Goal: Navigation & Orientation: Find specific page/section

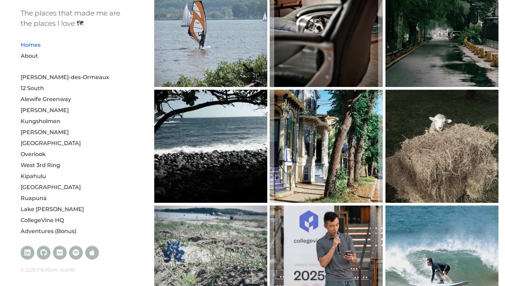
scroll to position [195, 0]
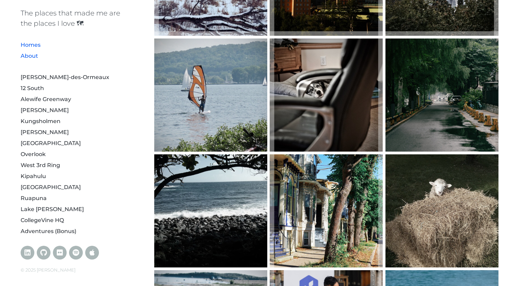
click at [33, 56] on link "About" at bounding box center [30, 56] width 18 height 7
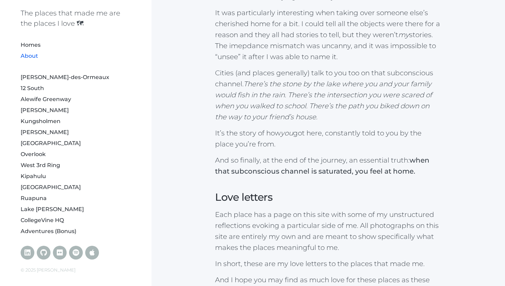
scroll to position [811, 0]
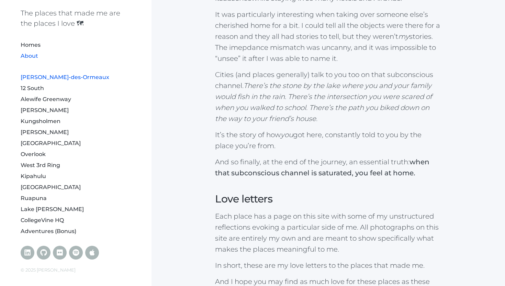
click at [73, 76] on link "[PERSON_NAME]-des-Ormeaux" at bounding box center [65, 77] width 89 height 7
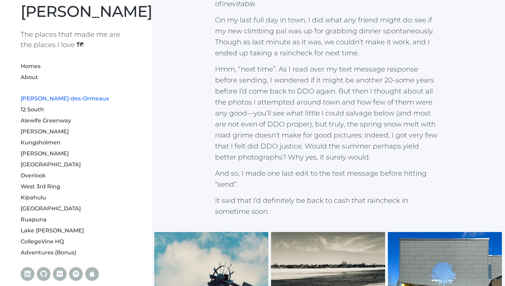
scroll to position [21, 0]
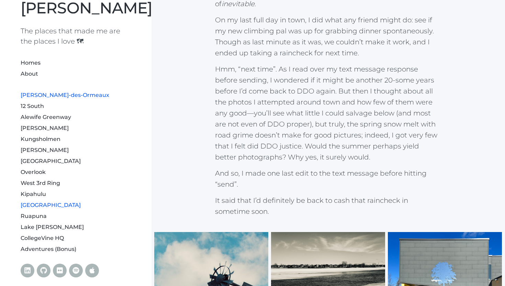
click at [47, 205] on link "[GEOGRAPHIC_DATA]" at bounding box center [51, 205] width 60 height 7
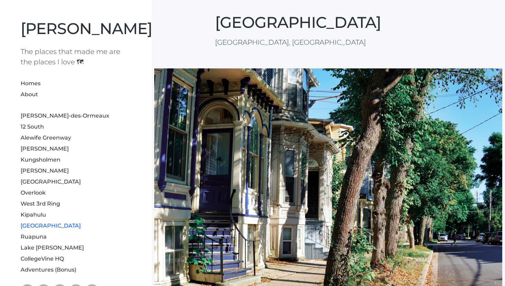
scroll to position [5, 0]
click at [33, 81] on link "Homes" at bounding box center [31, 83] width 20 height 7
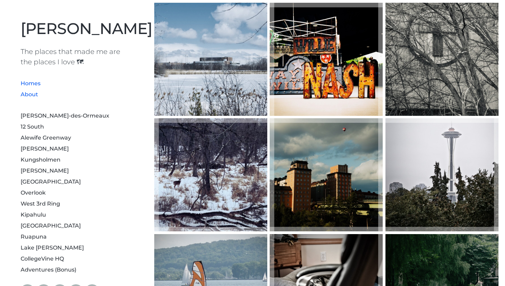
click at [34, 94] on link "About" at bounding box center [30, 94] width 18 height 7
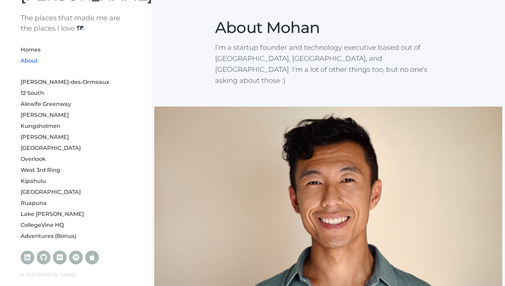
scroll to position [34, 0]
click at [71, 235] on link "Adventures (Bonus)" at bounding box center [49, 235] width 56 height 7
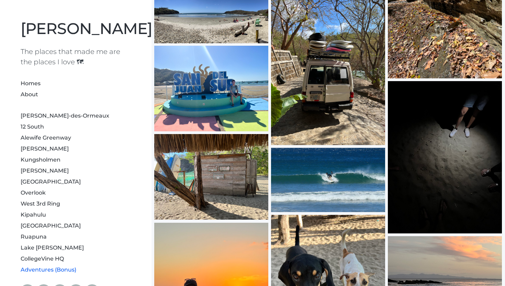
scroll to position [2148, 0]
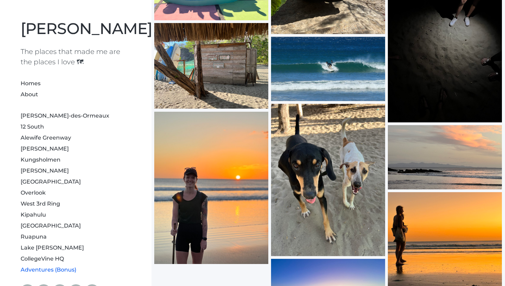
click at [38, 262] on li "CollegeVine HQ" at bounding box center [76, 257] width 110 height 11
click at [41, 258] on link "CollegeVine HQ" at bounding box center [42, 258] width 43 height 7
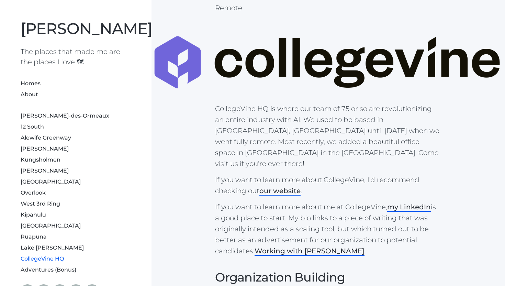
scroll to position [46, 0]
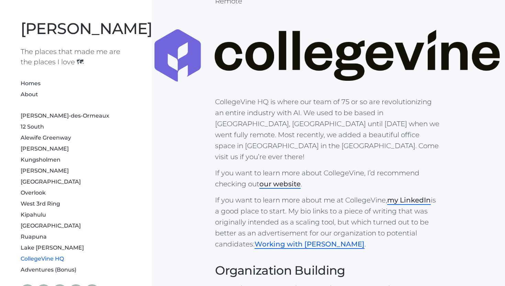
click at [290, 240] on link "Working with [PERSON_NAME]" at bounding box center [309, 244] width 110 height 9
